Goal: Task Accomplishment & Management: Manage account settings

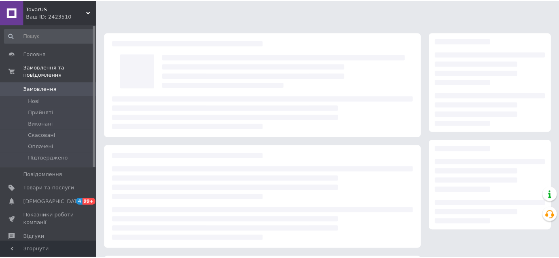
scroll to position [73, 0]
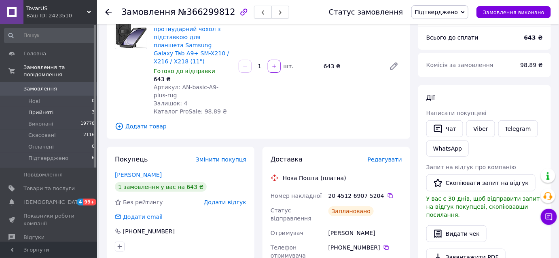
click at [44, 109] on span "Прийняті" at bounding box center [40, 112] width 25 height 7
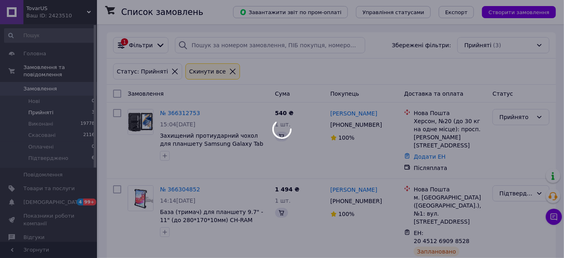
click at [180, 84] on div "Статус: Прийняті Cкинути все" at bounding box center [331, 72] width 449 height 26
click at [177, 110] on div at bounding box center [282, 129] width 564 height 258
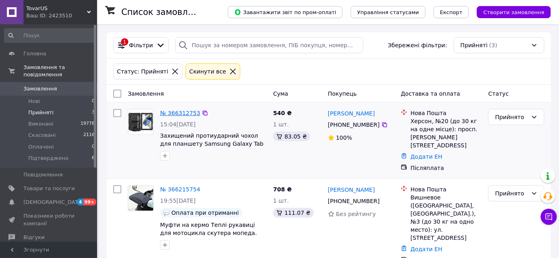
click at [172, 112] on link "№ 366312753" at bounding box center [180, 113] width 40 height 6
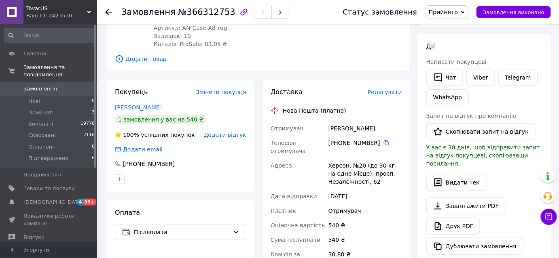
scroll to position [36, 0]
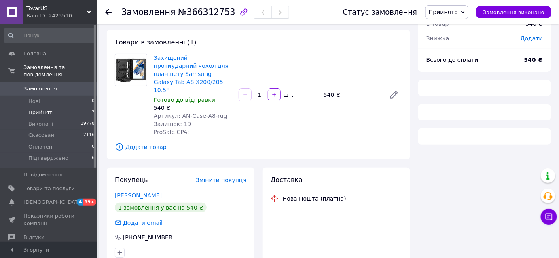
scroll to position [36, 0]
click at [39, 109] on span "Прийняті" at bounding box center [40, 112] width 25 height 7
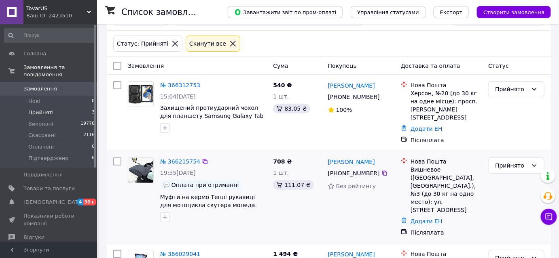
scroll to position [66, 0]
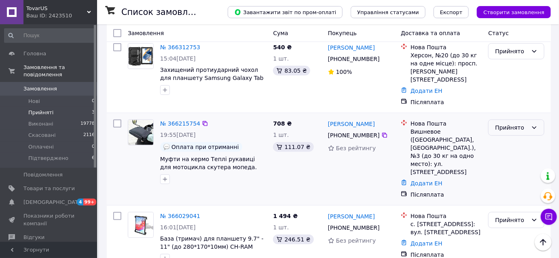
click at [520, 123] on div "Прийнято" at bounding box center [511, 127] width 33 height 9
click at [520, 175] on li "Підтверджено" at bounding box center [516, 184] width 55 height 23
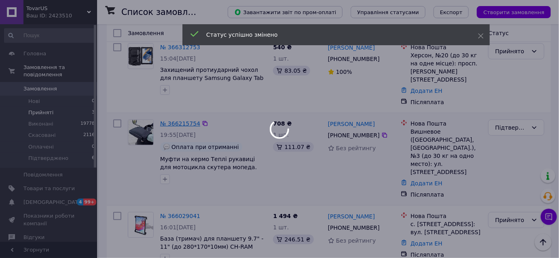
click at [188, 112] on div at bounding box center [279, 129] width 559 height 258
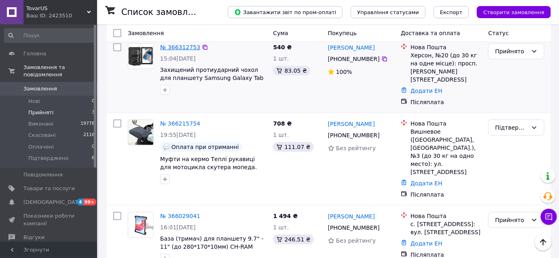
click at [180, 44] on link "№ 366312753" at bounding box center [180, 47] width 40 height 6
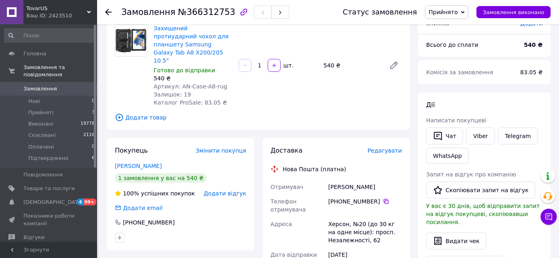
scroll to position [292, 0]
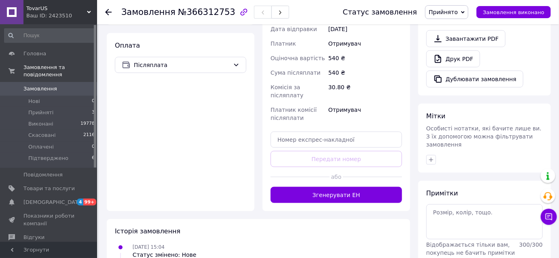
click at [249, 54] on div "Оплата Післяплата" at bounding box center [181, 122] width 148 height 178
click at [44, 109] on span "Прийняті" at bounding box center [40, 112] width 25 height 7
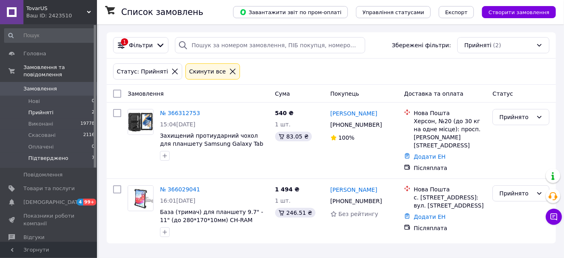
click at [48, 155] on span "Підтверджено" at bounding box center [48, 158] width 40 height 7
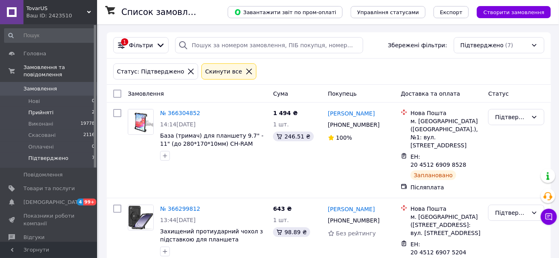
click at [45, 109] on span "Прийняті" at bounding box center [40, 112] width 25 height 7
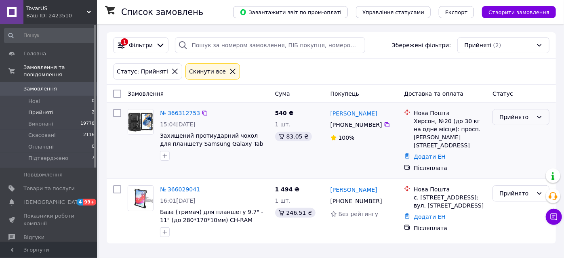
click at [515, 113] on div "Прийнято" at bounding box center [517, 117] width 34 height 9
drag, startPoint x: 521, startPoint y: 177, endPoint x: 489, endPoint y: 167, distance: 33.3
click at [519, 175] on li "Підтверджено" at bounding box center [521, 182] width 56 height 23
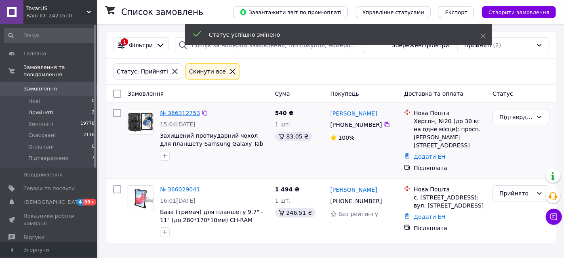
click at [174, 113] on link "№ 366312753" at bounding box center [180, 113] width 40 height 6
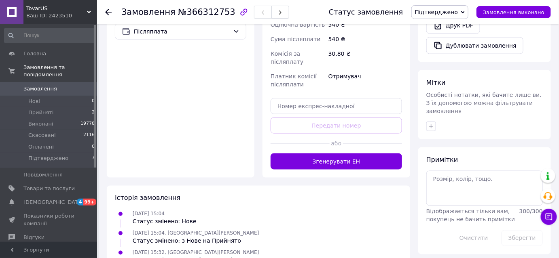
scroll to position [331, 0]
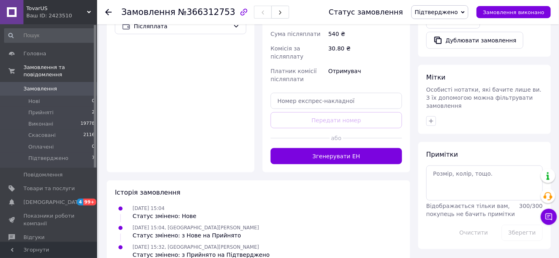
drag, startPoint x: 304, startPoint y: 137, endPoint x: 299, endPoint y: 137, distance: 4.1
click at [303, 148] on button "Згенерувати ЕН" at bounding box center [335, 156] width 131 height 16
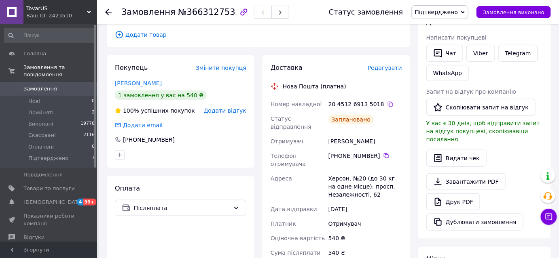
scroll to position [147, 0]
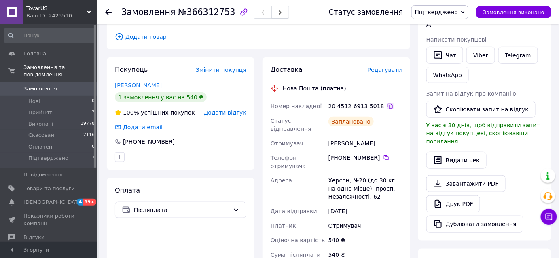
click at [388, 104] on icon at bounding box center [390, 106] width 5 height 5
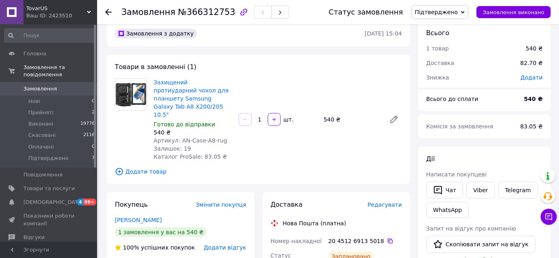
scroll to position [0, 0]
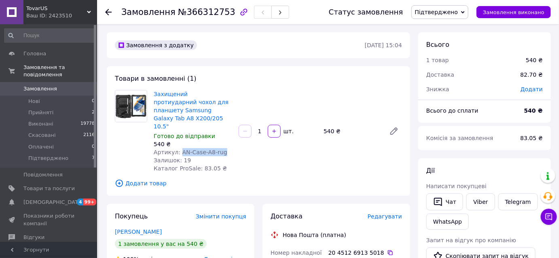
drag, startPoint x: 207, startPoint y: 138, endPoint x: 178, endPoint y: 138, distance: 29.5
click at [178, 148] on div "Артикул: AN-Case-A8-rug" at bounding box center [193, 152] width 78 height 8
copy span "AN-Case-A8-rug"
click at [49, 109] on span "Прийняті" at bounding box center [40, 112] width 25 height 7
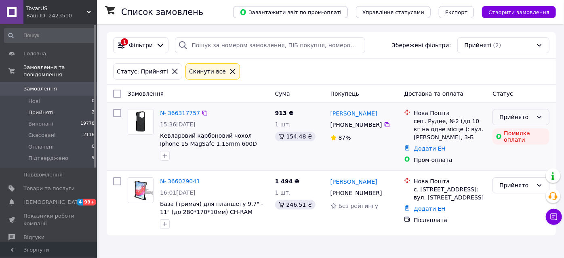
click at [517, 117] on div "Прийнято" at bounding box center [517, 117] width 34 height 9
click at [523, 149] on li "Скасовано" at bounding box center [521, 148] width 56 height 15
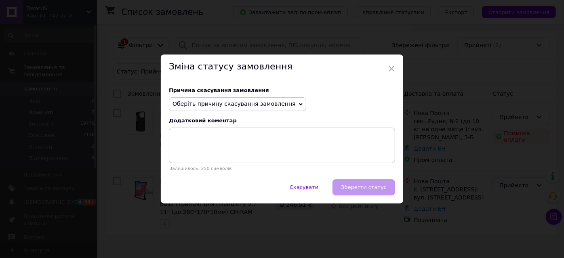
click at [254, 101] on span "Оберіть причину скасування замовлення" at bounding box center [234, 104] width 123 height 6
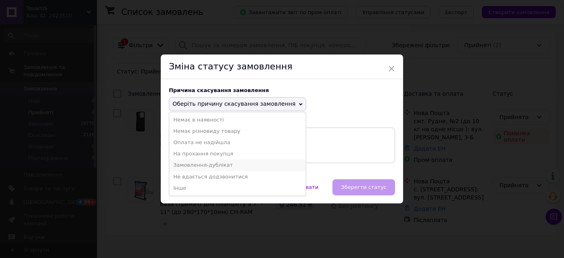
click at [212, 165] on li "Замовлення-дублікат" at bounding box center [237, 165] width 137 height 11
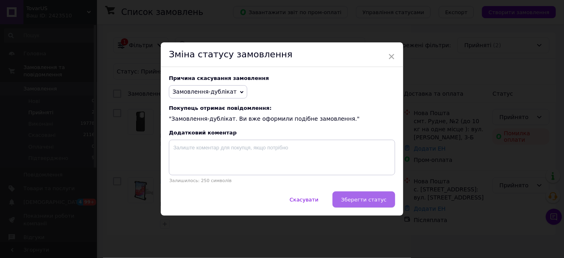
click at [361, 199] on span "Зберегти статус" at bounding box center [364, 200] width 46 height 6
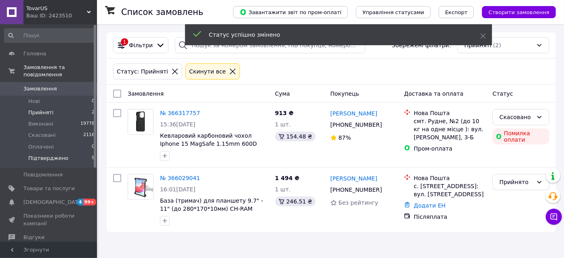
click at [54, 155] on span "Підтверджено" at bounding box center [48, 158] width 40 height 7
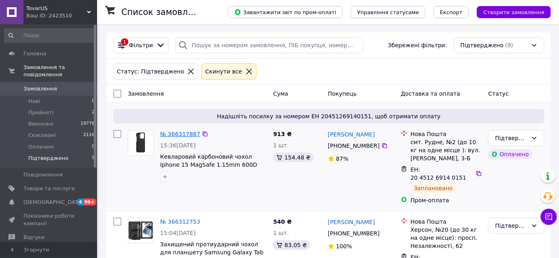
click at [177, 135] on link "№ 366317867" at bounding box center [180, 134] width 40 height 6
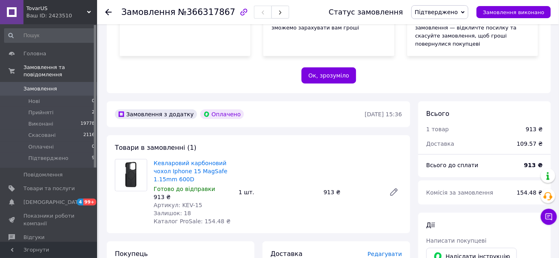
scroll to position [147, 0]
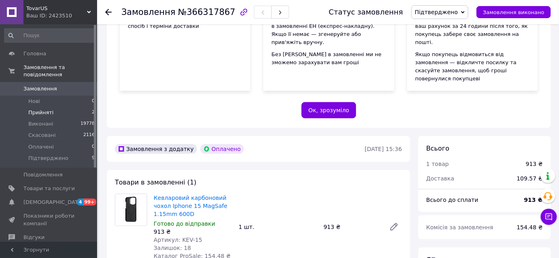
click at [43, 109] on span "Прийняті" at bounding box center [40, 112] width 25 height 7
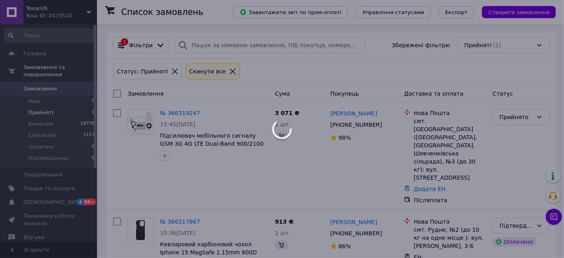
click at [175, 112] on div at bounding box center [282, 129] width 564 height 258
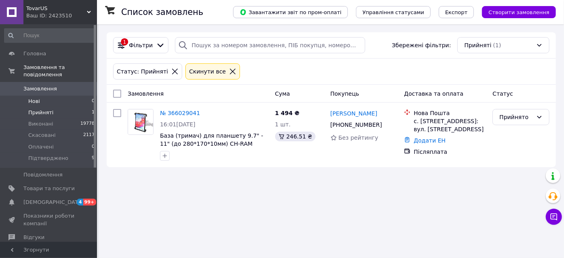
click at [45, 96] on li "Нові 0" at bounding box center [49, 101] width 99 height 11
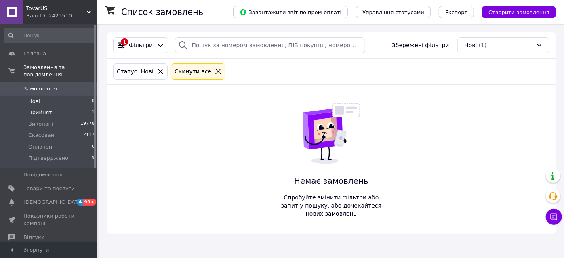
click at [60, 107] on li "Прийняті 1" at bounding box center [49, 112] width 99 height 11
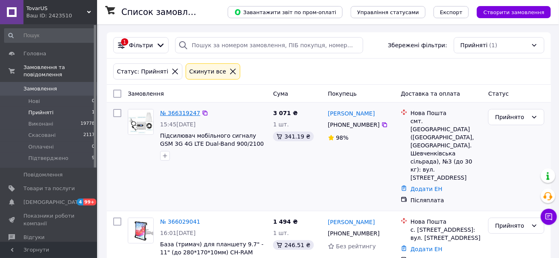
click at [172, 113] on link "№ 366319247" at bounding box center [180, 113] width 40 height 6
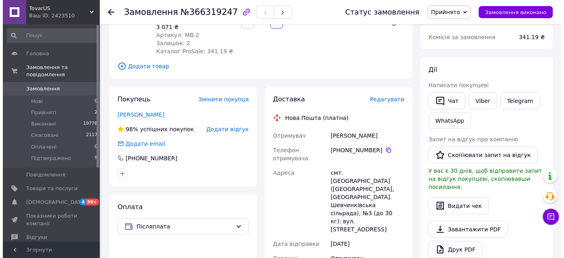
scroll to position [110, 0]
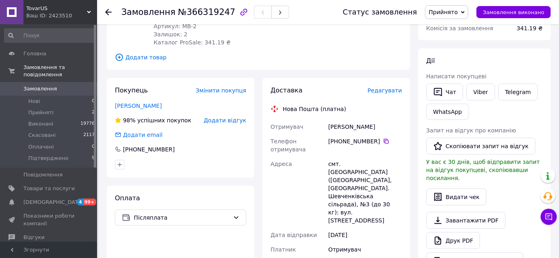
click at [383, 87] on span "Редагувати" at bounding box center [384, 90] width 34 height 6
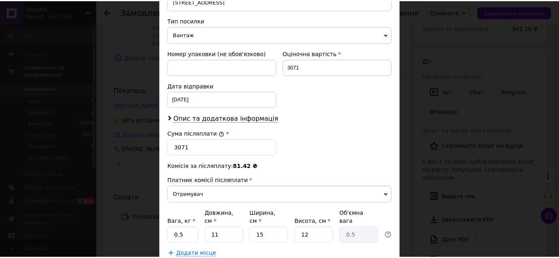
scroll to position [355, 0]
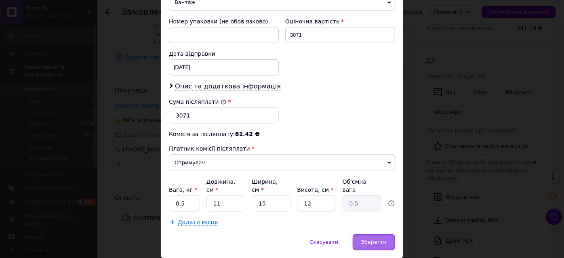
click at [373, 239] on span "Зберегти" at bounding box center [373, 242] width 25 height 6
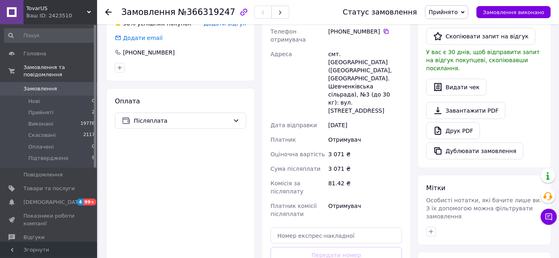
scroll to position [257, 0]
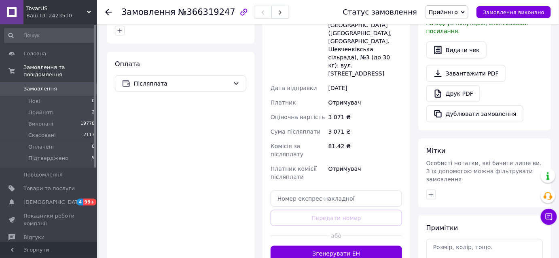
click at [325, 246] on button "Згенерувати ЕН" at bounding box center [335, 254] width 131 height 16
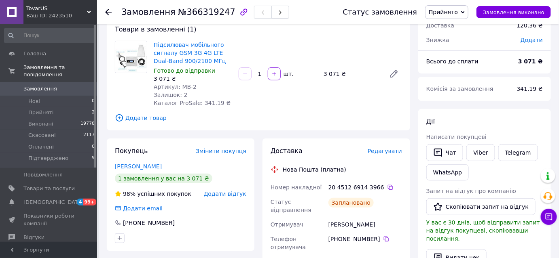
scroll to position [36, 0]
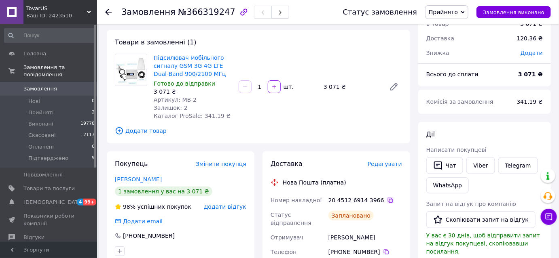
click at [387, 199] on icon at bounding box center [390, 200] width 6 height 6
drag, startPoint x: 191, startPoint y: 99, endPoint x: 177, endPoint y: 98, distance: 13.3
click at [177, 98] on div "Артикул: MB-2" at bounding box center [193, 100] width 78 height 8
copy span "MB-2"
click at [67, 107] on li "Прийняті 2" at bounding box center [49, 112] width 99 height 11
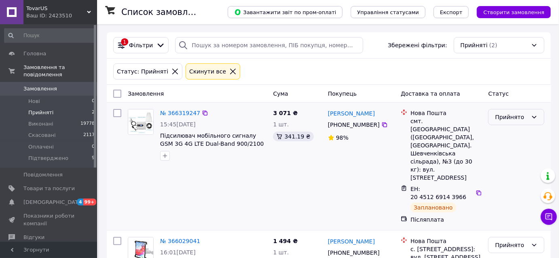
click at [506, 118] on div "Прийнято" at bounding box center [511, 117] width 33 height 9
click at [506, 178] on li "Підтверджено" at bounding box center [516, 182] width 55 height 23
click at [42, 109] on span "Прийняті" at bounding box center [40, 112] width 25 height 7
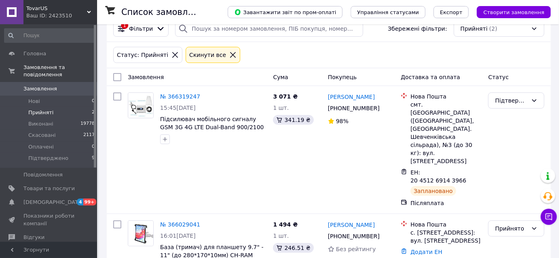
scroll to position [23, 0]
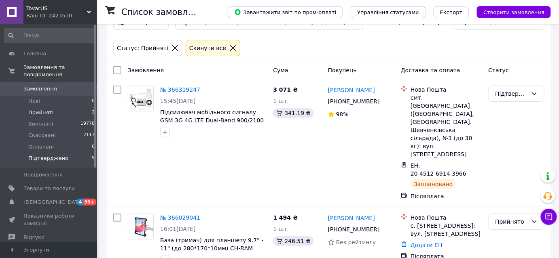
click at [59, 155] on span "Підтверджено" at bounding box center [48, 158] width 40 height 7
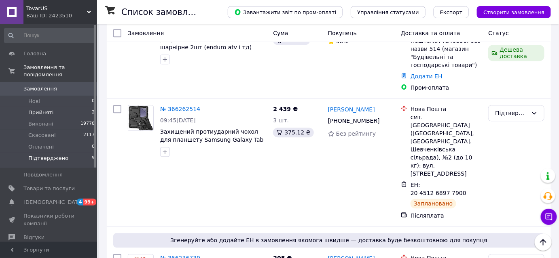
click at [67, 107] on li "Прийняті 2" at bounding box center [49, 112] width 99 height 11
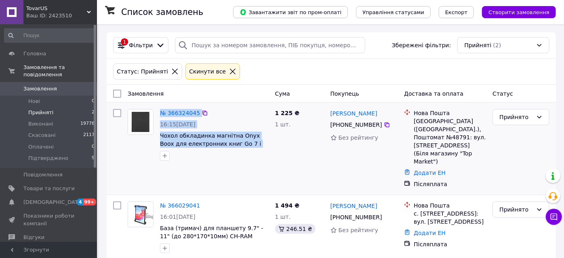
drag, startPoint x: 252, startPoint y: 144, endPoint x: 154, endPoint y: 139, distance: 98.8
click at [154, 139] on div "№ 366324045 16:15, 12.10.2025 Чохол обкладинка магнітна Onyx Boox для електронн…" at bounding box center [198, 135] width 148 height 58
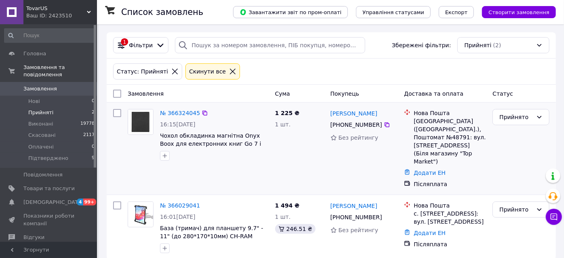
click at [213, 157] on div at bounding box center [214, 156] width 112 height 13
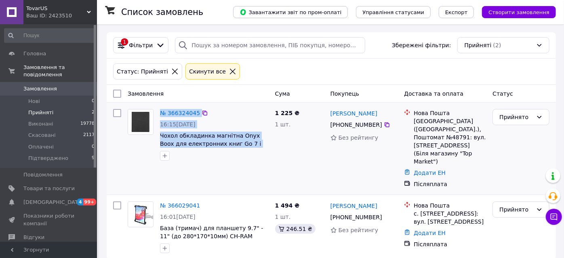
drag, startPoint x: 249, startPoint y: 144, endPoint x: 154, endPoint y: 134, distance: 95.9
click at [154, 134] on div "№ 366324045 16:15, 12.10.2025 Чохол обкладинка магнітна Onyx Boox для електронн…" at bounding box center [198, 135] width 148 height 58
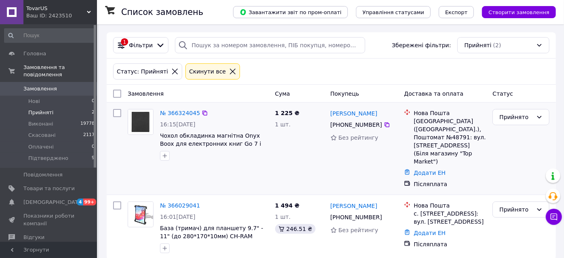
click at [203, 156] on div at bounding box center [214, 156] width 112 height 13
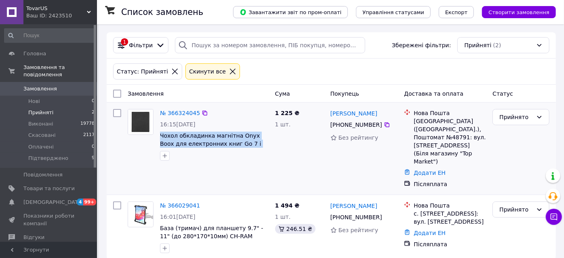
drag, startPoint x: 237, startPoint y: 144, endPoint x: 157, endPoint y: 136, distance: 80.4
click at [157, 136] on div "№ 366324045 16:15, 12.10.2025 Чохол обкладинка магнітна Onyx Boox для електронн…" at bounding box center [214, 135] width 115 height 58
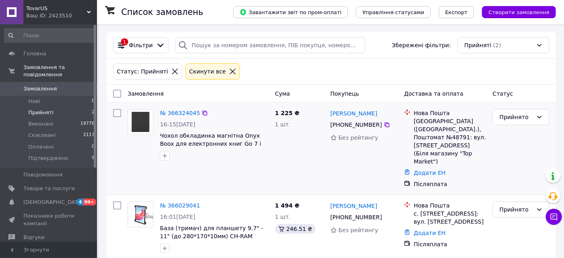
click at [239, 162] on div "№ 366324045 16:15, 12.10.2025 Чохол обкладинка магнітна Onyx Boox для електронн…" at bounding box center [214, 135] width 115 height 58
click at [79, 107] on li "Прийняті 2" at bounding box center [49, 112] width 99 height 11
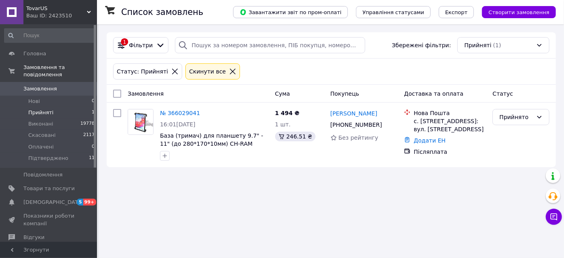
click at [250, 180] on div "Список замовлень Завантажити звіт по пром-оплаті Управління статусами Експорт С…" at bounding box center [332, 129] width 466 height 258
click at [65, 107] on li "Прийняті 1" at bounding box center [49, 112] width 99 height 11
click at [45, 109] on span "Прийняті" at bounding box center [40, 112] width 25 height 7
click at [42, 109] on span "Прийняті" at bounding box center [40, 112] width 25 height 7
click at [541, 117] on icon at bounding box center [539, 117] width 6 height 6
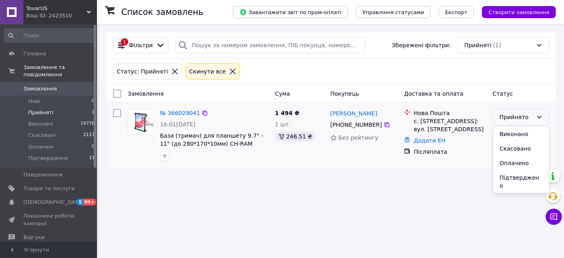
click at [541, 118] on icon at bounding box center [539, 117] width 6 height 6
click at [49, 155] on span "Підтверджено" at bounding box center [48, 158] width 40 height 7
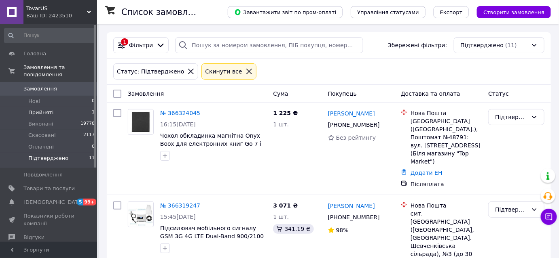
click at [59, 107] on li "Прийняті 1" at bounding box center [49, 112] width 99 height 11
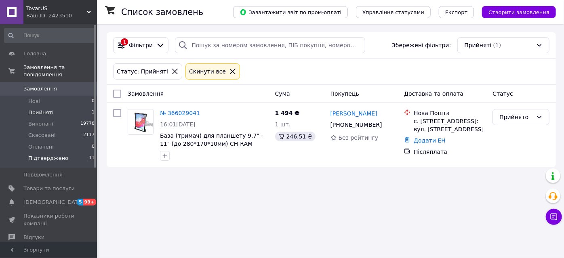
click at [76, 153] on li "Підтверджено 11" at bounding box center [49, 160] width 99 height 15
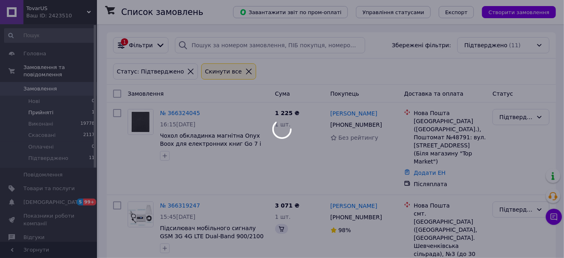
click at [74, 105] on div at bounding box center [282, 129] width 564 height 258
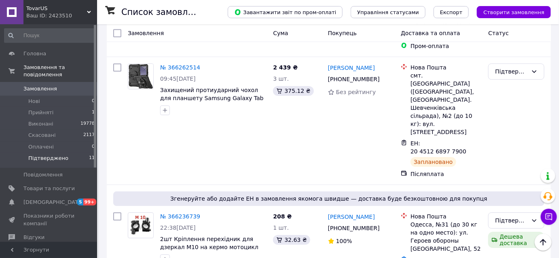
scroll to position [812, 0]
